Goal: Transaction & Acquisition: Obtain resource

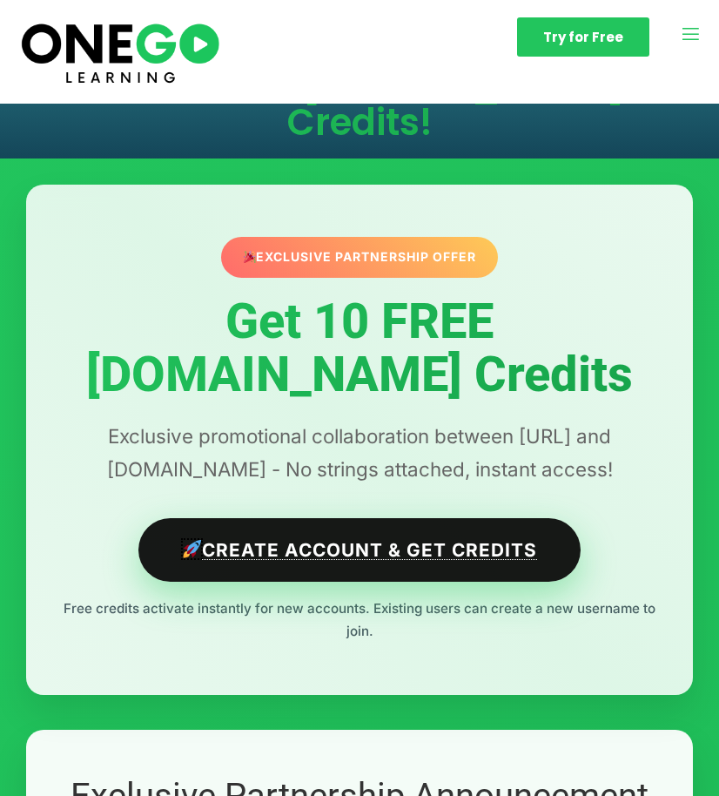
click at [357, 557] on link "Create Account & Get Credits" at bounding box center [359, 550] width 443 height 64
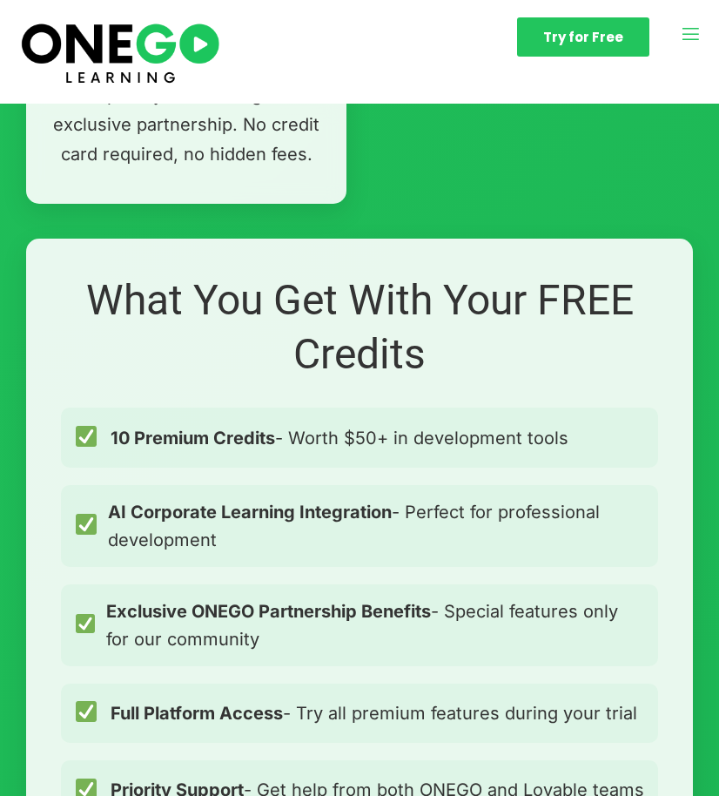
scroll to position [1575, 0]
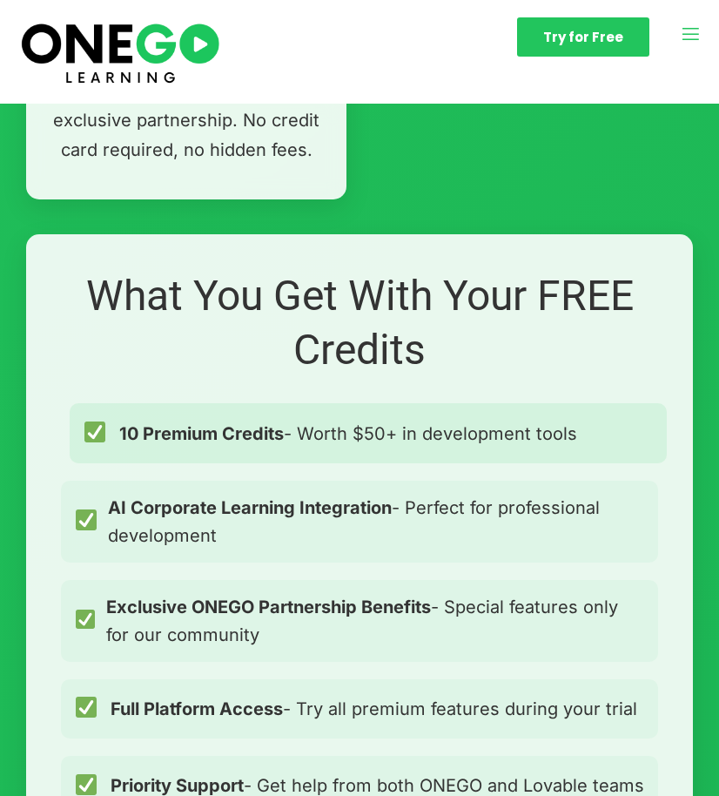
click at [431, 432] on span "10 Premium Credits - Worth $50+ in development tools" at bounding box center [348, 434] width 458 height 28
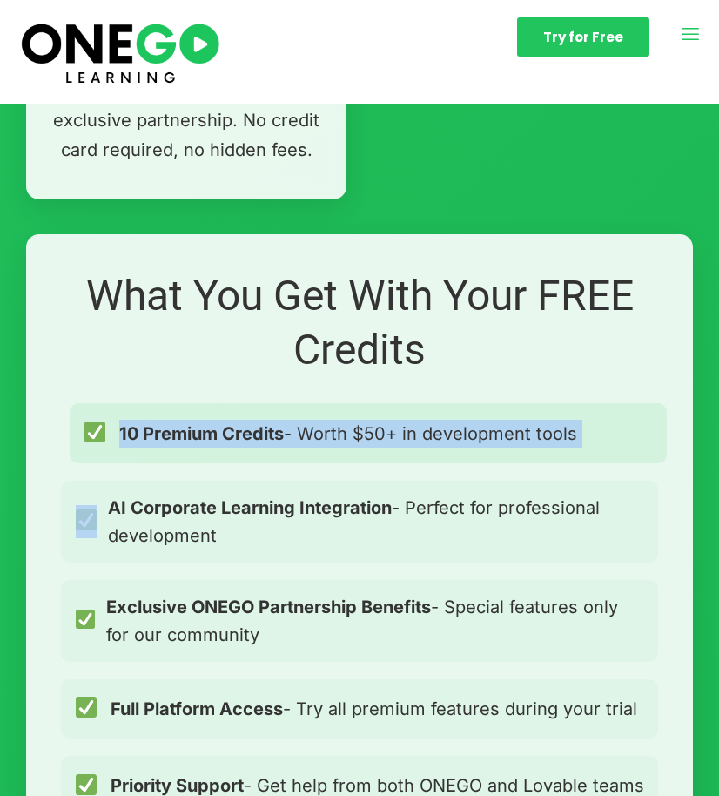
click at [431, 432] on span "10 Premium Credits - Worth $50+ in development tools" at bounding box center [348, 434] width 458 height 28
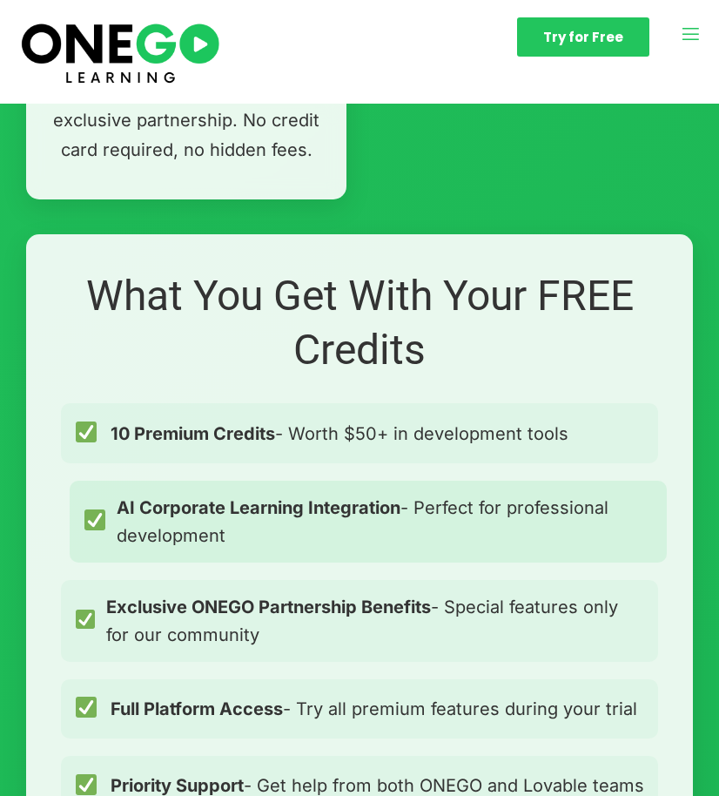
click at [415, 504] on span "AI Corporate Learning Integration - Perfect for professional development" at bounding box center [385, 522] width 537 height 56
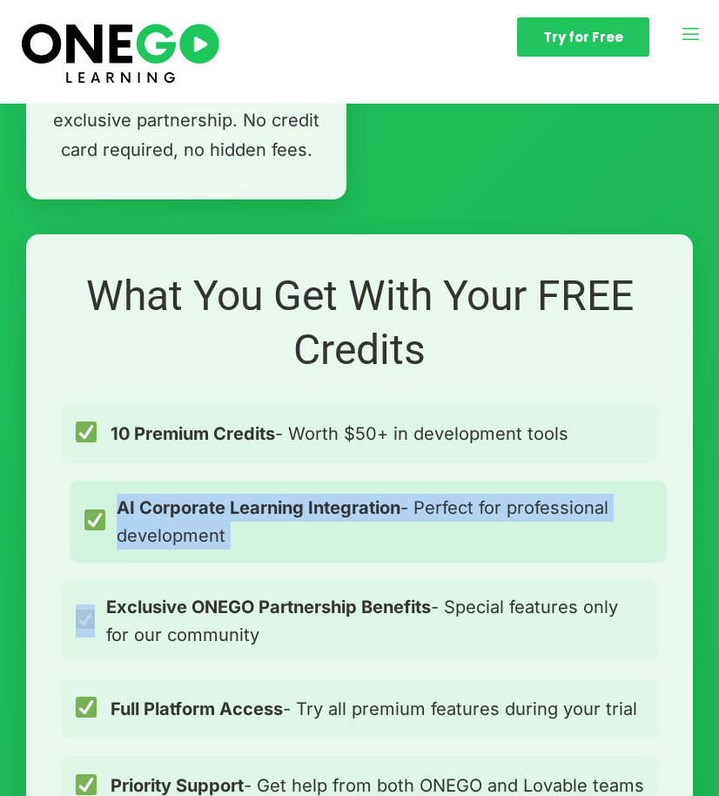
click at [415, 504] on span "AI Corporate Learning Integration - Perfect for professional development" at bounding box center [385, 522] width 537 height 56
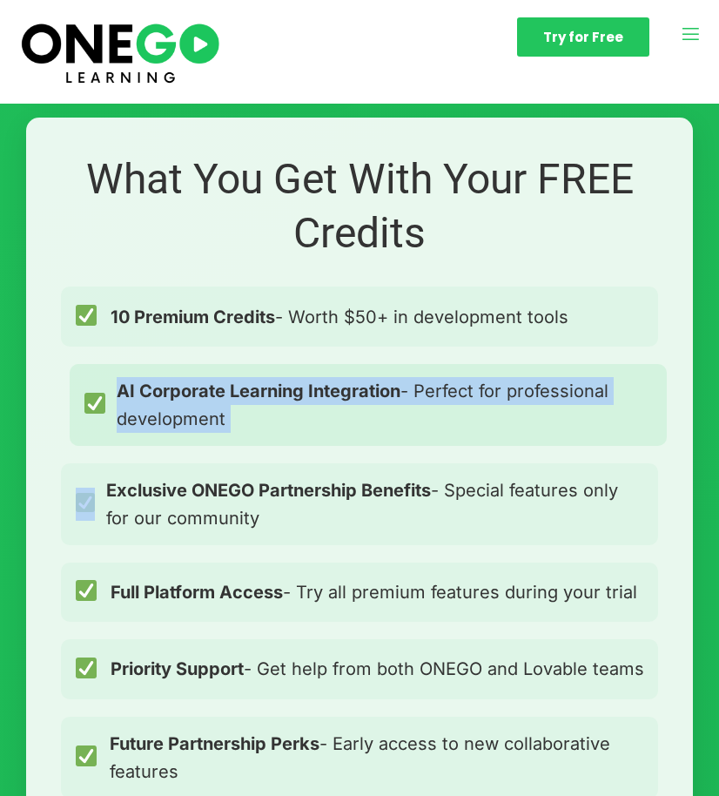
scroll to position [1692, 0]
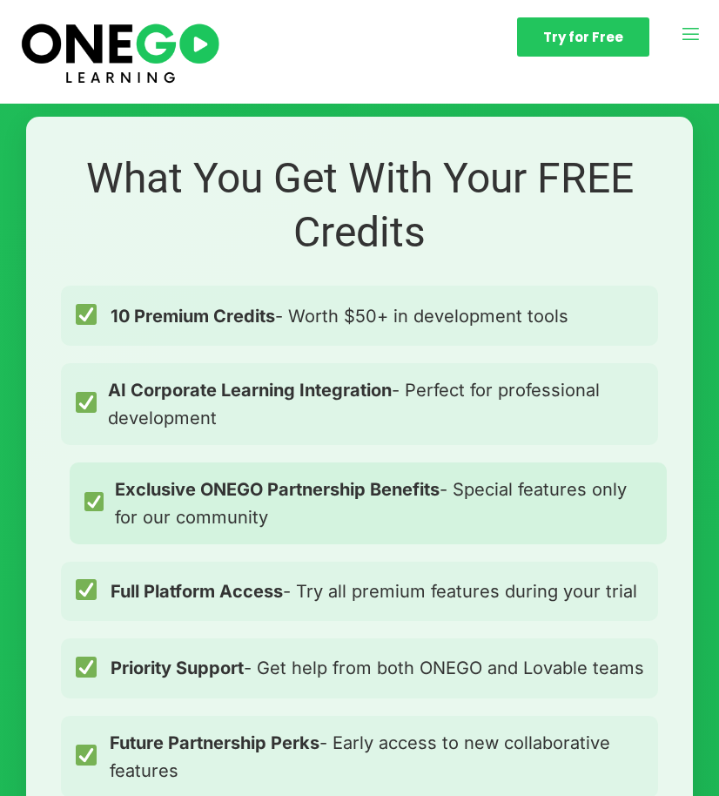
click at [410, 486] on strong "Exclusive ONEGO Partnership Benefits" at bounding box center [277, 489] width 325 height 21
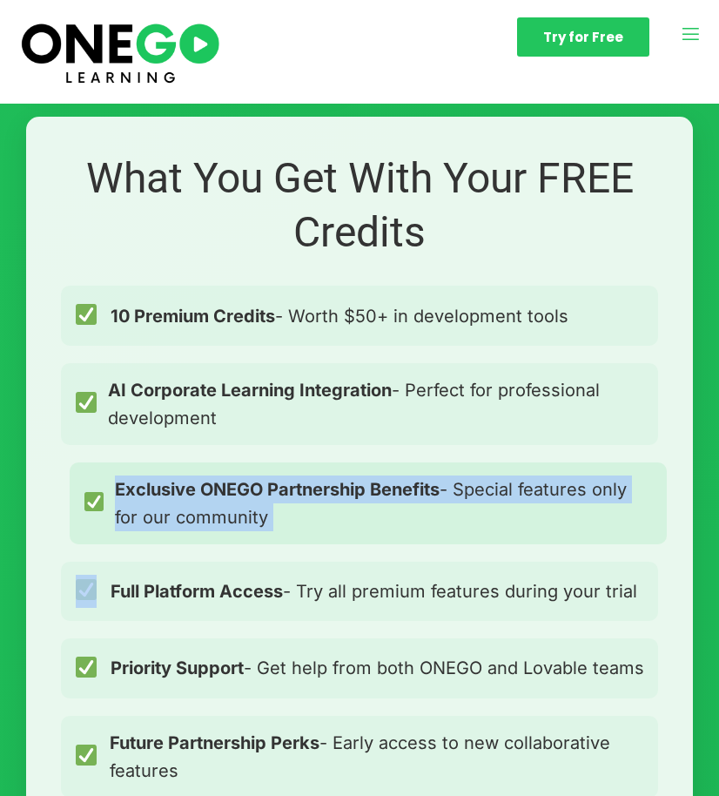
click at [410, 486] on strong "Exclusive ONEGO Partnership Benefits" at bounding box center [277, 489] width 325 height 21
click at [408, 517] on span "Exclusive ONEGO Partnership Benefits - Special features only for our community" at bounding box center [384, 504] width 539 height 56
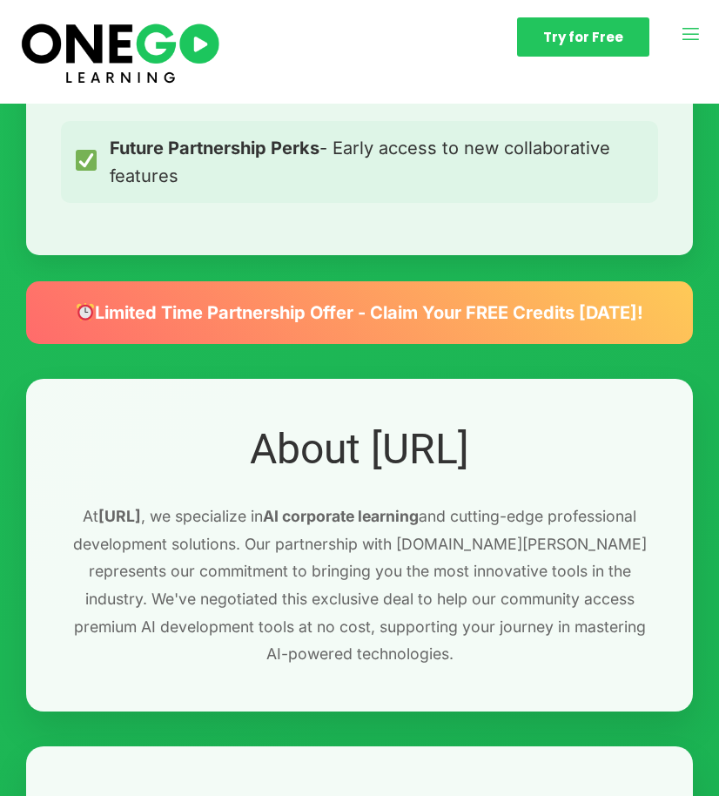
scroll to position [2281, 0]
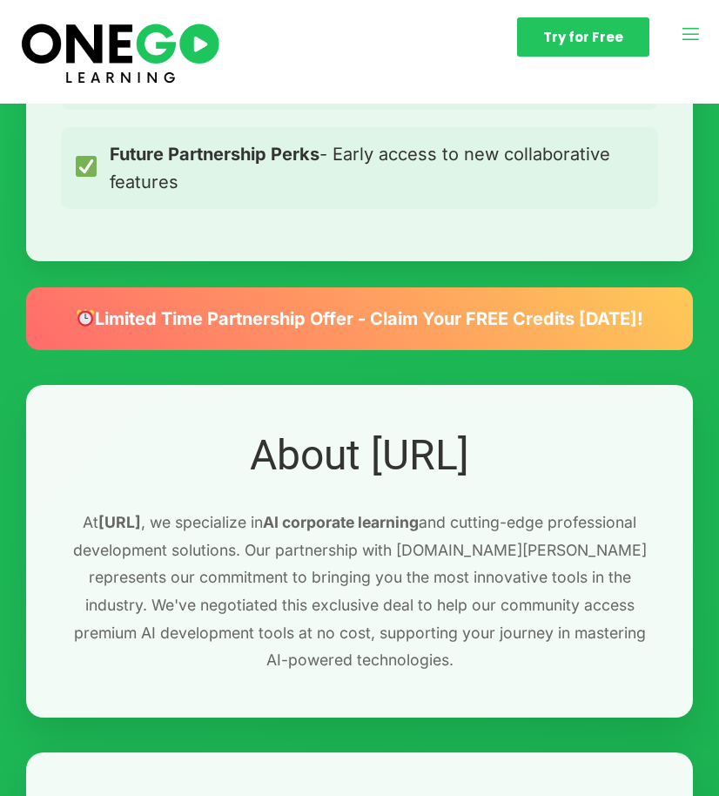
click at [381, 335] on div "Limited Time Partnership Offer - Claim Your FREE Credits [DATE]!" at bounding box center [359, 318] width 667 height 63
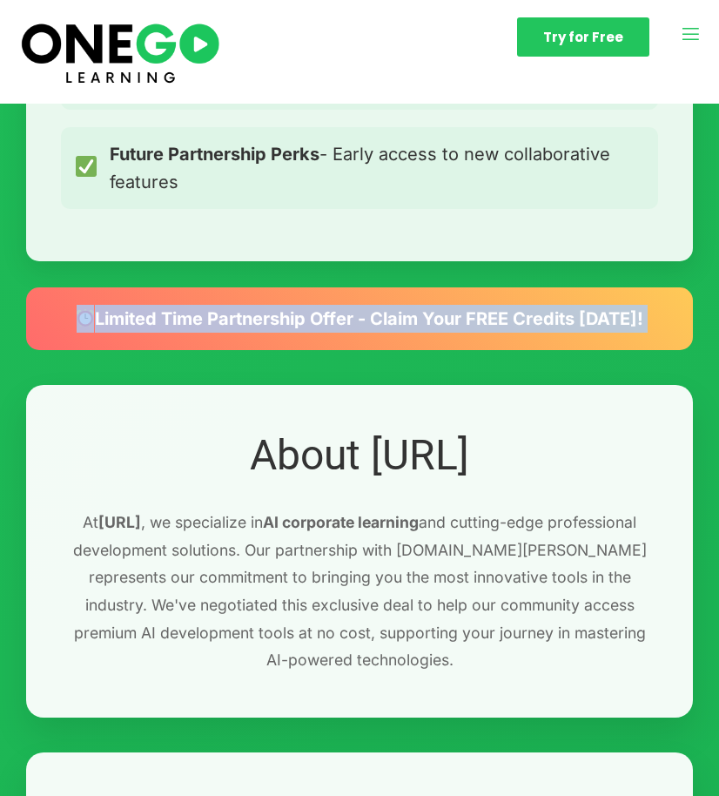
click at [381, 335] on div "Limited Time Partnership Offer - Claim Your FREE Credits [DATE]!" at bounding box center [359, 318] width 667 height 63
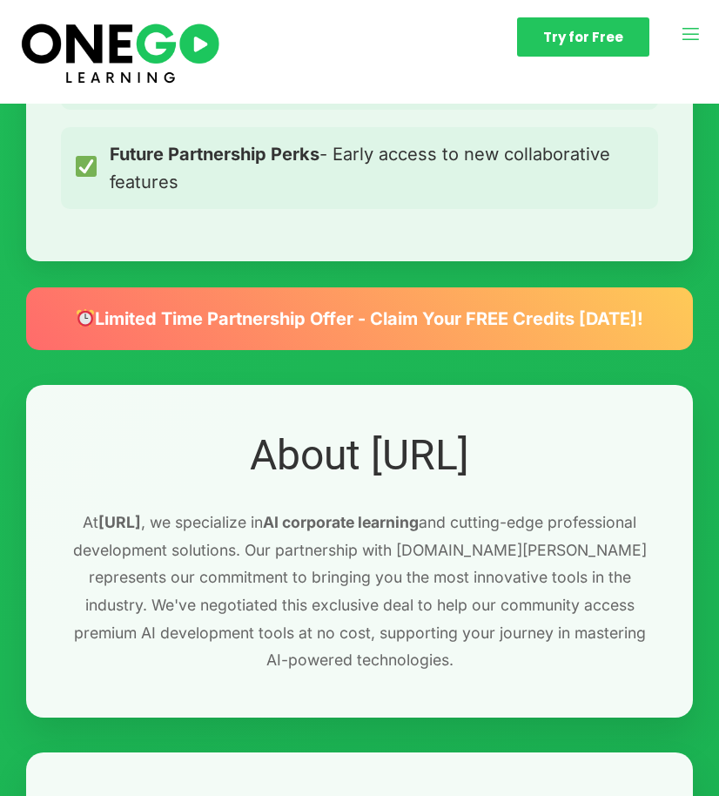
click at [406, 509] on div "About [URL] At [URL] , we specialize in AI corporate learning and cutting-edge …" at bounding box center [359, 551] width 667 height 333
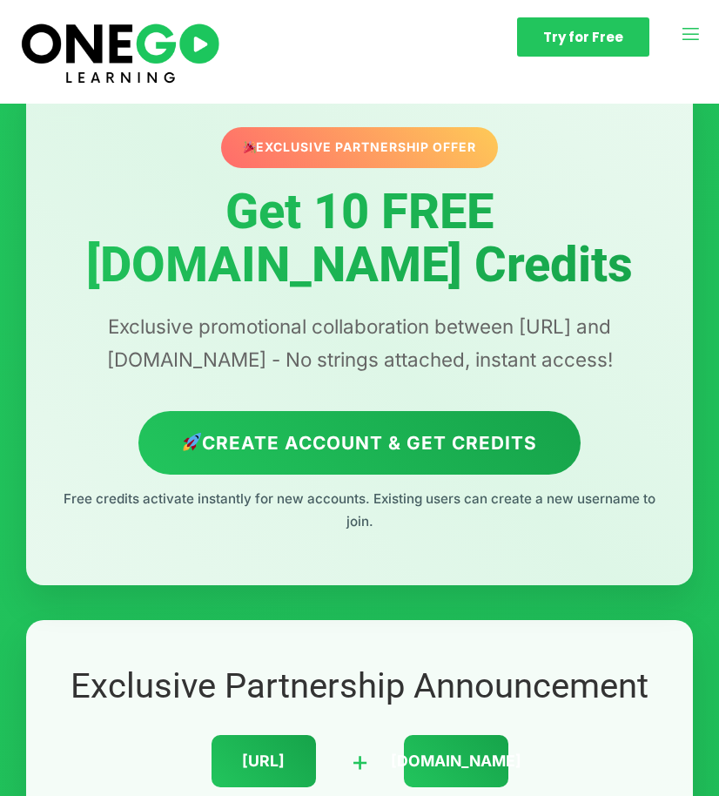
scroll to position [0, 0]
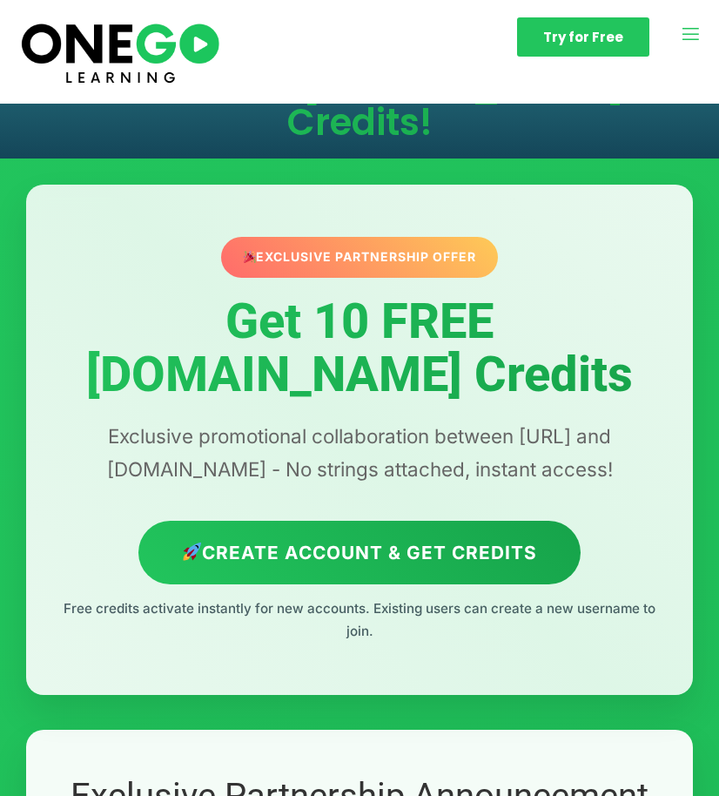
click at [153, 51] on img at bounding box center [120, 51] width 206 height 69
